Goal: Information Seeking & Learning: Compare options

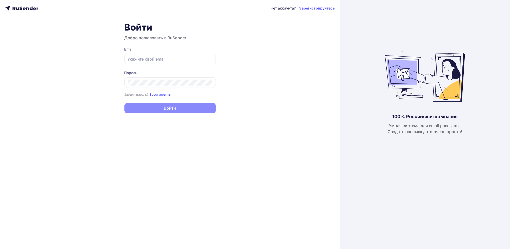
type input "[EMAIL_ADDRESS][DOMAIN_NAME]"
click at [174, 109] on button "Войти" at bounding box center [169, 108] width 91 height 11
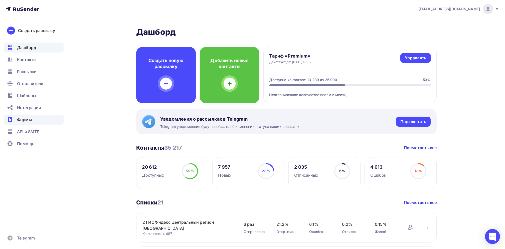
click at [30, 118] on span "Формы" at bounding box center [24, 120] width 15 height 6
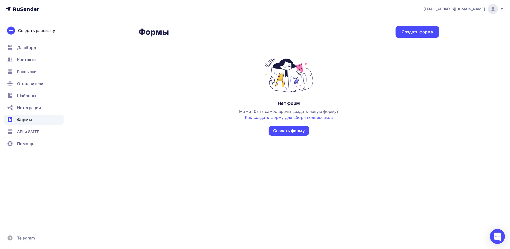
click at [501, 9] on icon at bounding box center [502, 9] width 2 height 2
click at [439, 33] on span "[DEMOGRAPHIC_DATA]" at bounding box center [452, 32] width 46 height 6
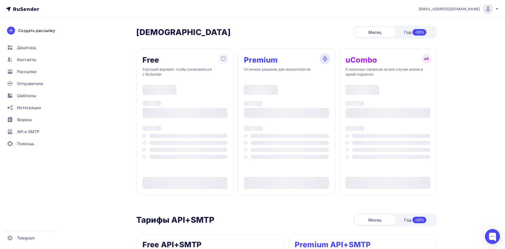
type input "500"
type input "100"
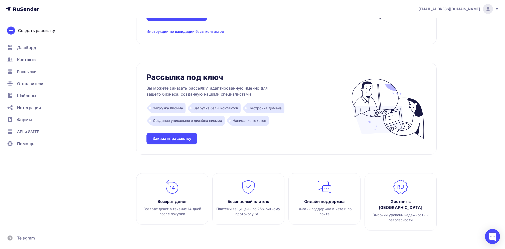
scroll to position [455, 0]
